Goal: Navigation & Orientation: Find specific page/section

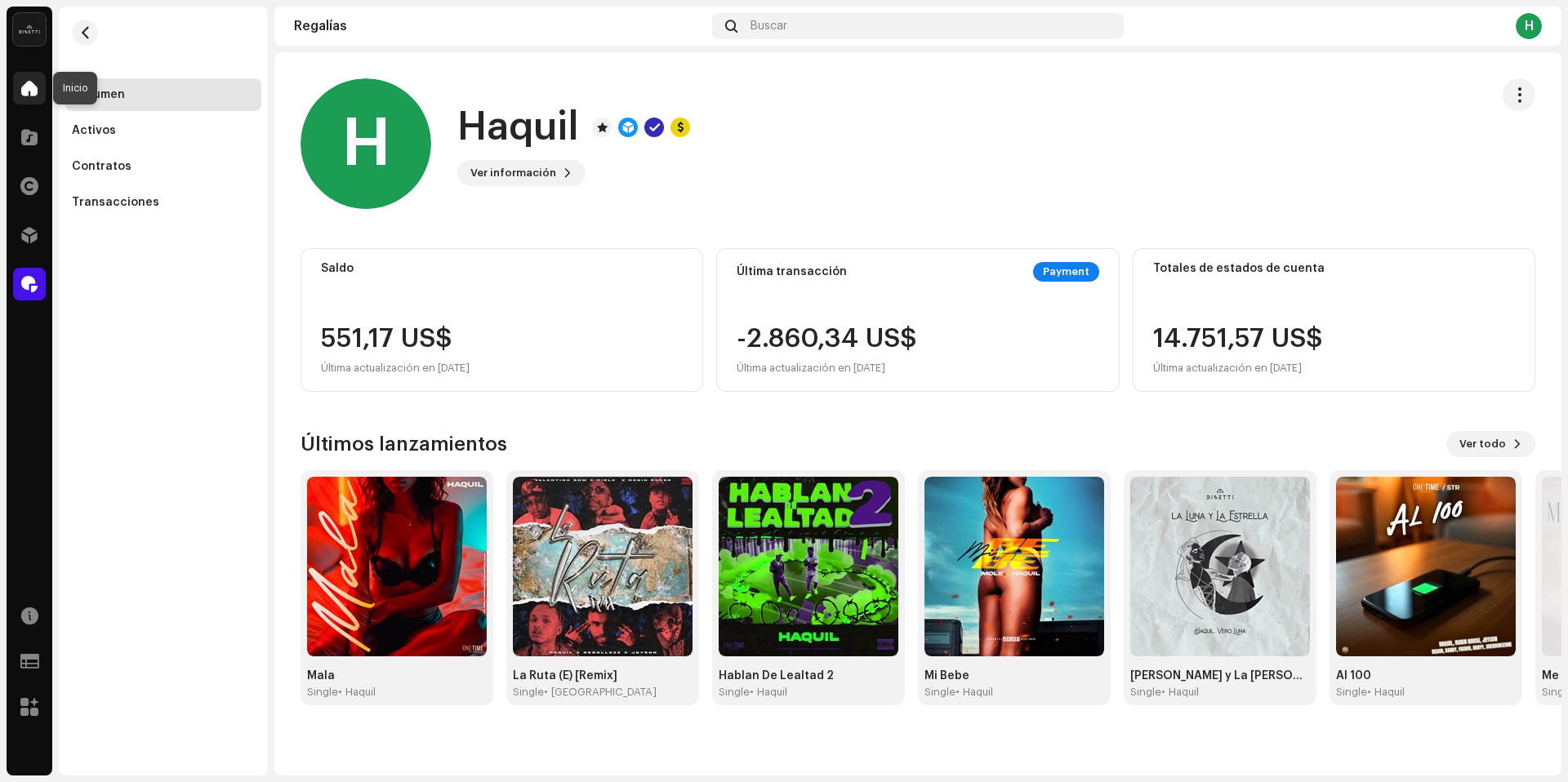
click at [37, 93] on div at bounding box center [29, 88] width 33 height 33
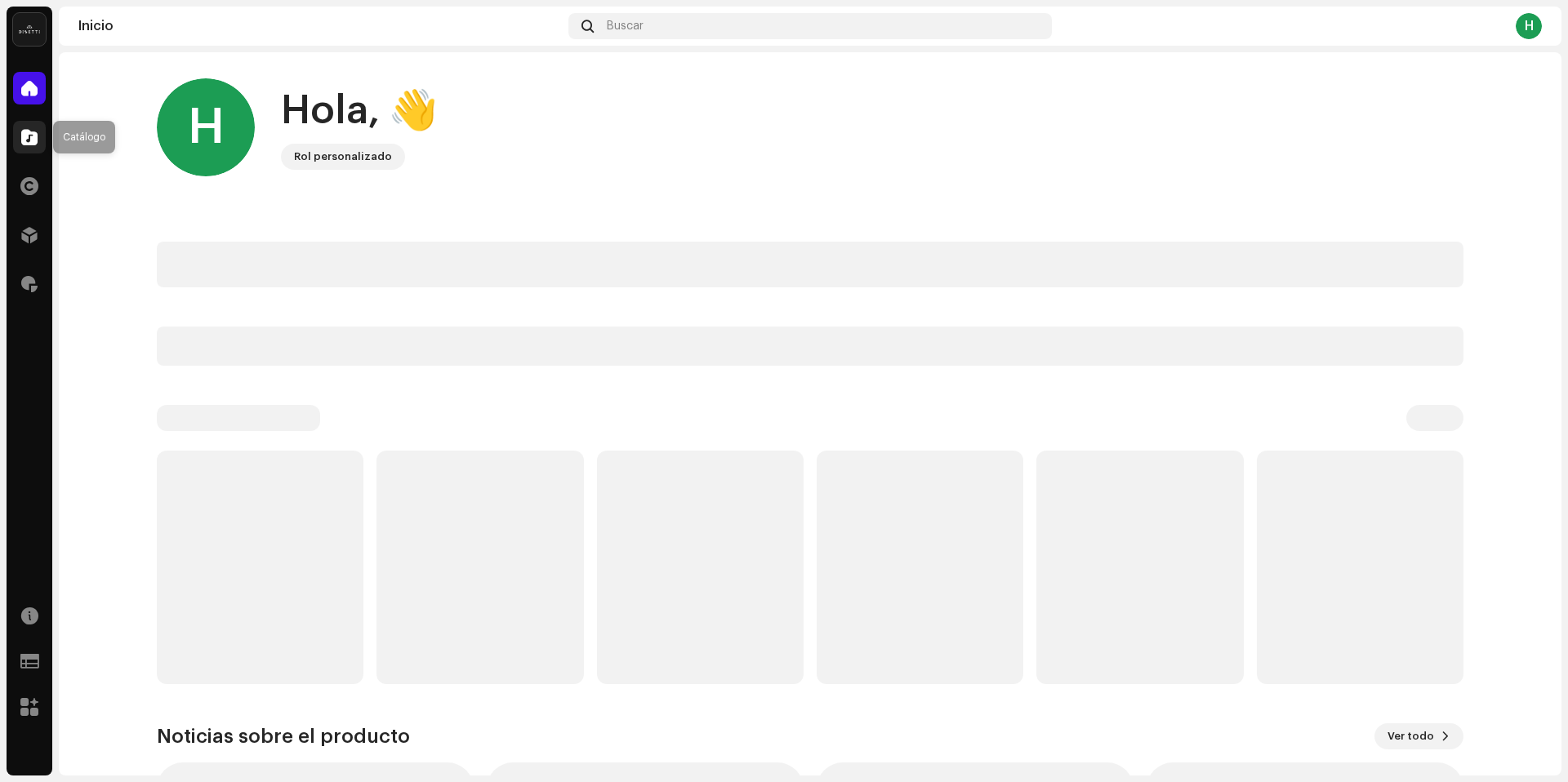
click at [34, 131] on span at bounding box center [29, 137] width 16 height 13
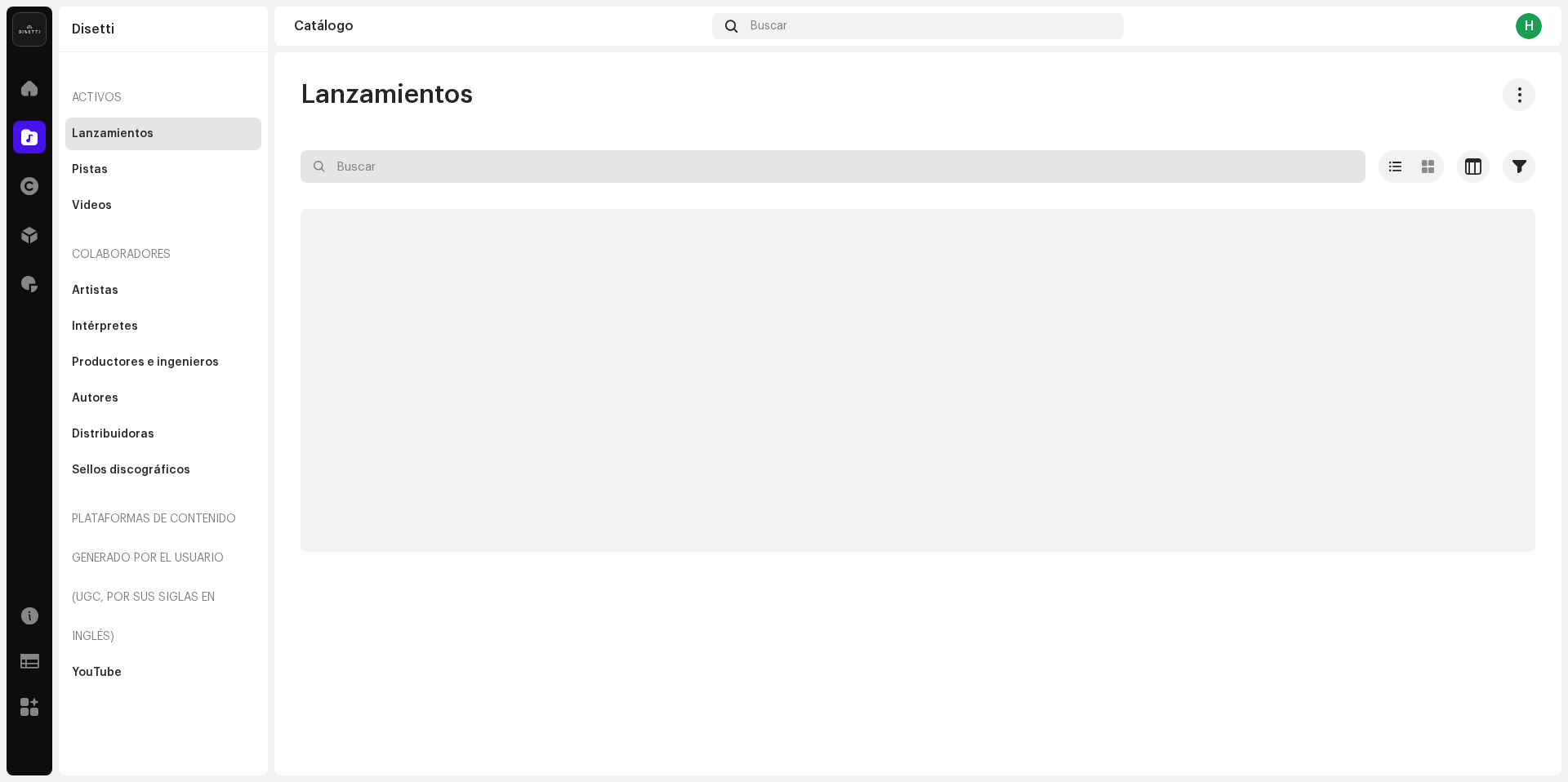
click at [436, 161] on input "text" at bounding box center [833, 166] width 1065 height 33
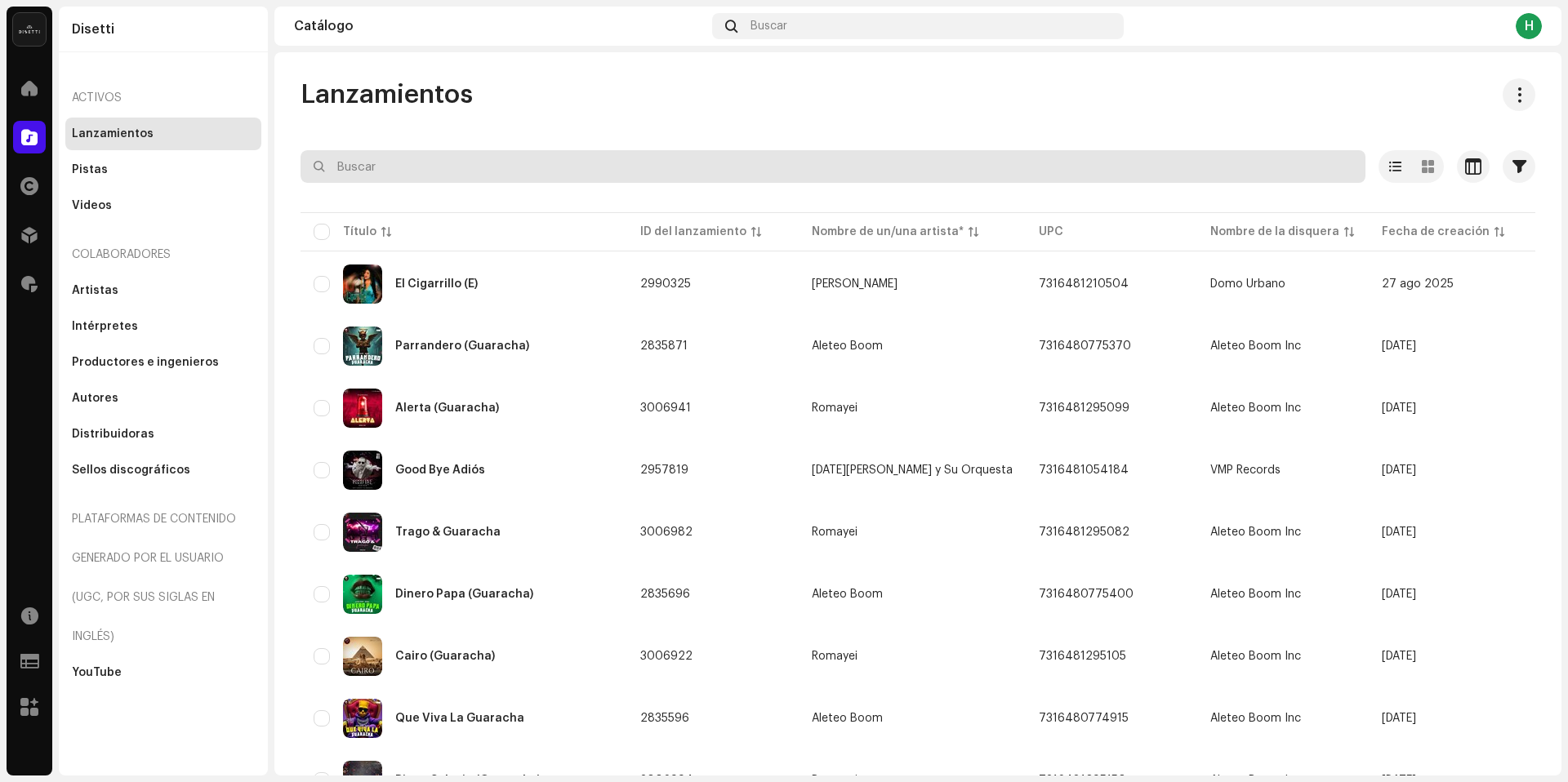
paste input "Guasa Guasa"
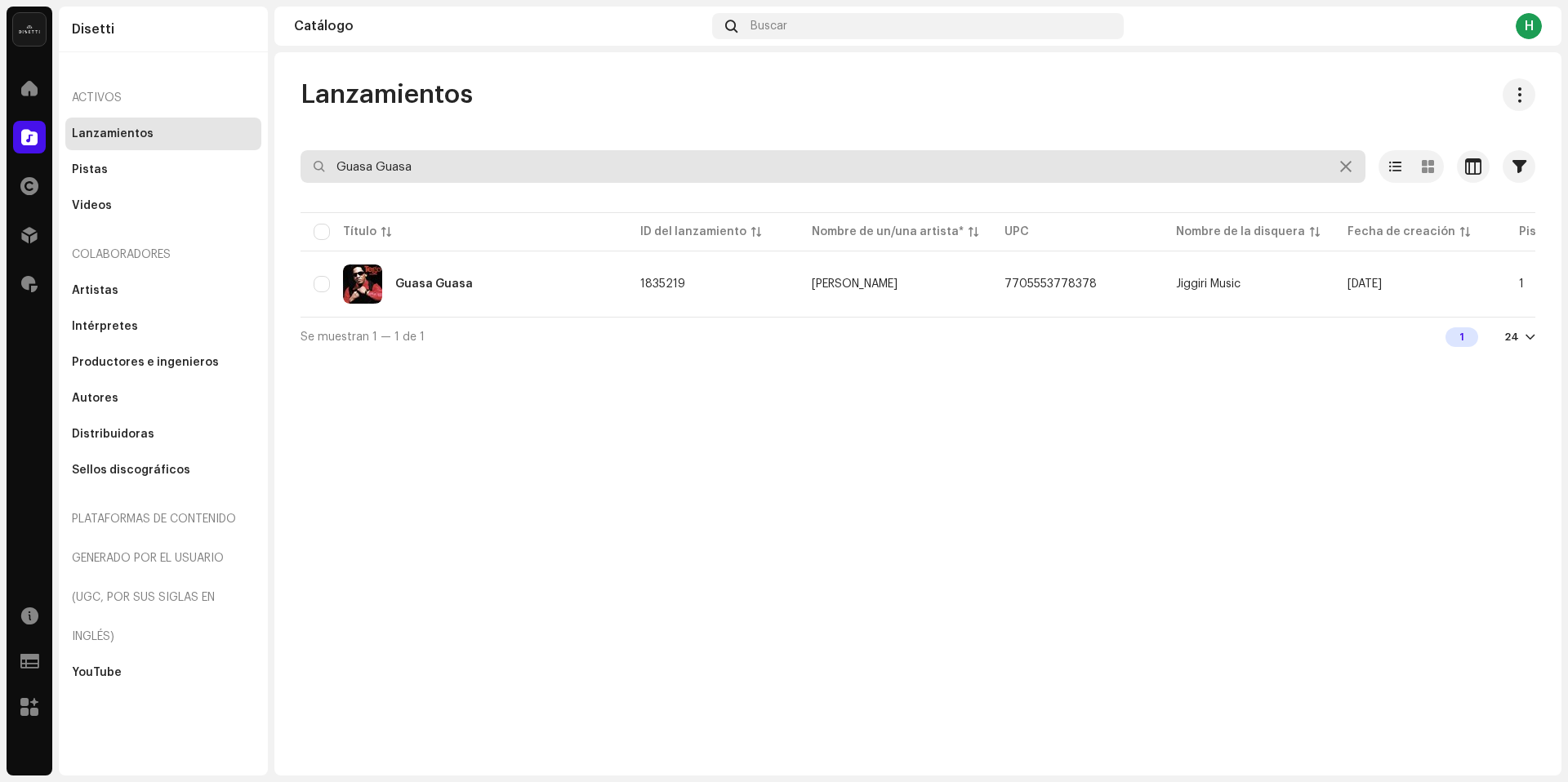
type input "Guasa Guasa"
